Goal: Transaction & Acquisition: Subscribe to service/newsletter

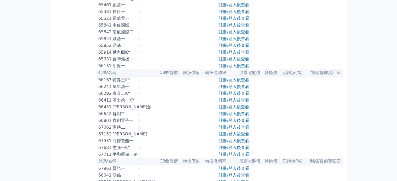
scroll to position [2373, 0]
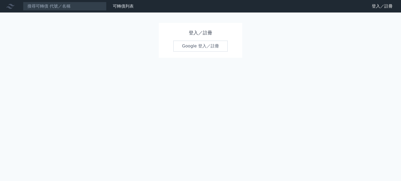
click at [170, 34] on div "登入／註冊 Google 登入／註冊" at bounding box center [200, 40] width 83 height 35
click at [196, 46] on link "Google 登入／註冊" at bounding box center [200, 46] width 54 height 11
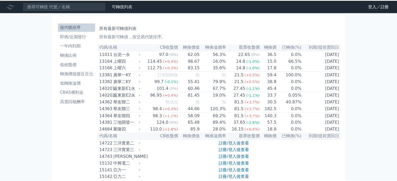
scroll to position [2373, 0]
